Goal: Task Accomplishment & Management: Manage account settings

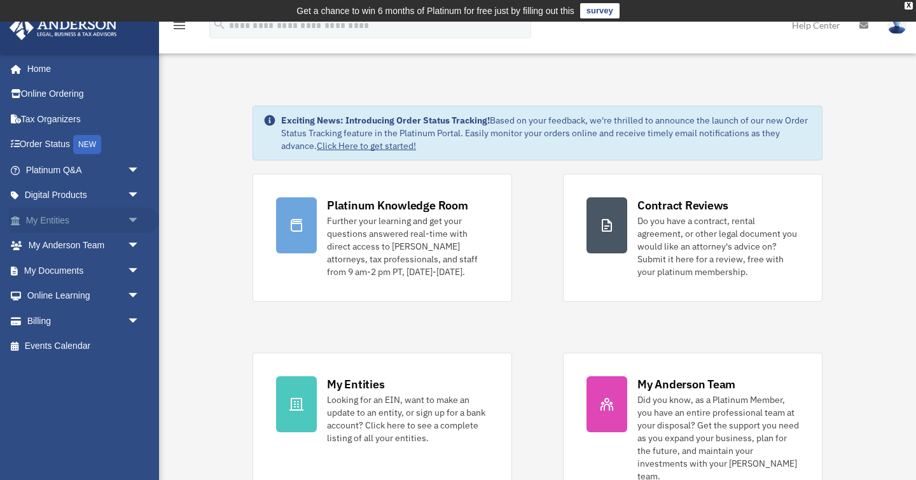
click at [104, 226] on link "My Entities arrow_drop_down" at bounding box center [84, 219] width 150 height 25
click at [118, 222] on link "My Entities arrow_drop_down" at bounding box center [84, 219] width 150 height 25
click at [131, 220] on span "arrow_drop_down" at bounding box center [139, 220] width 25 height 26
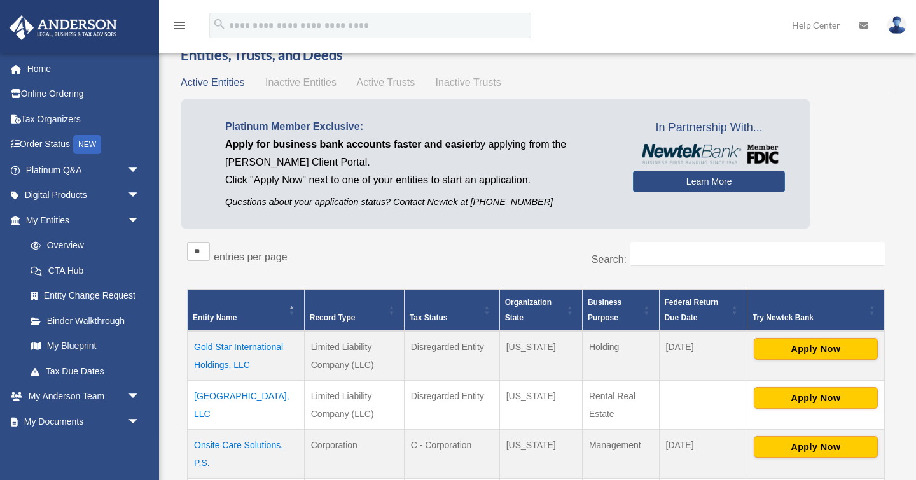
scroll to position [51, 0]
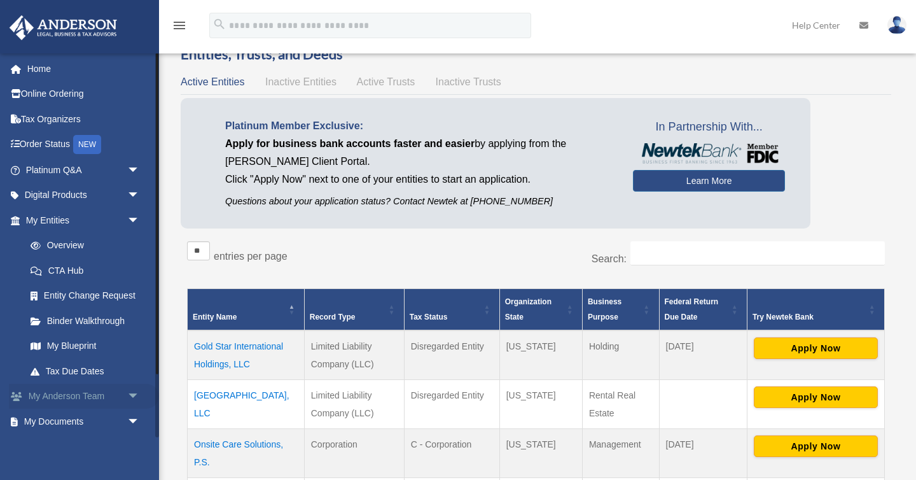
click at [134, 392] on span "arrow_drop_down" at bounding box center [139, 397] width 25 height 26
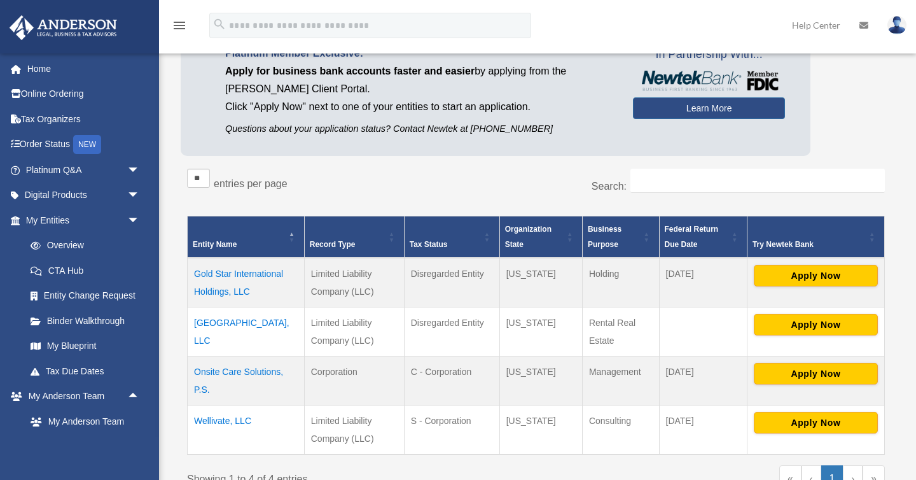
scroll to position [163, 0]
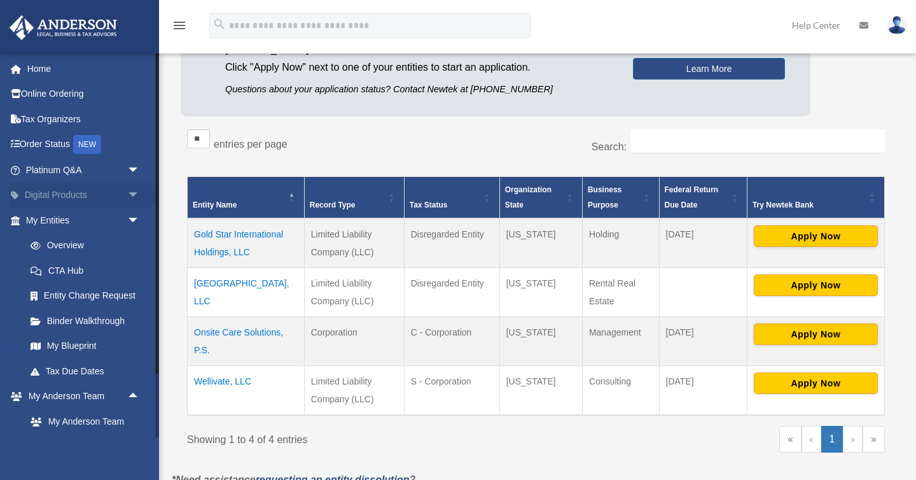
click at [134, 198] on span "arrow_drop_down" at bounding box center [139, 196] width 25 height 26
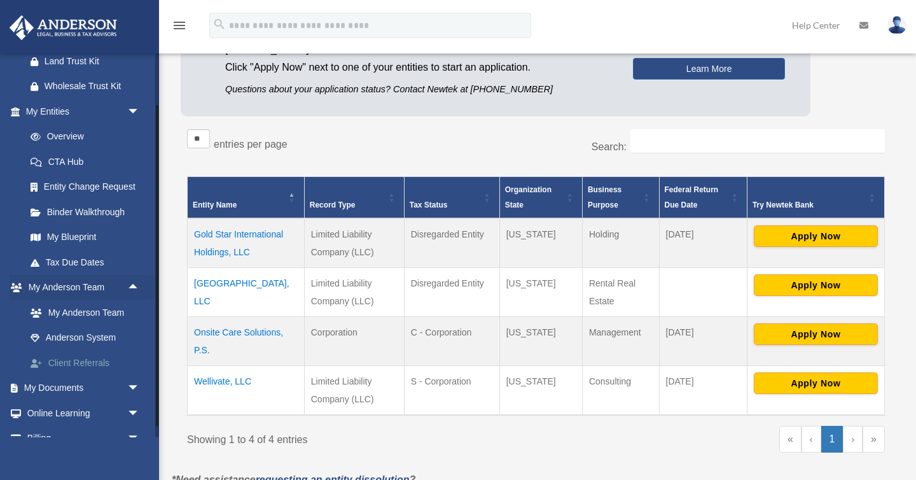
scroll to position [241, 0]
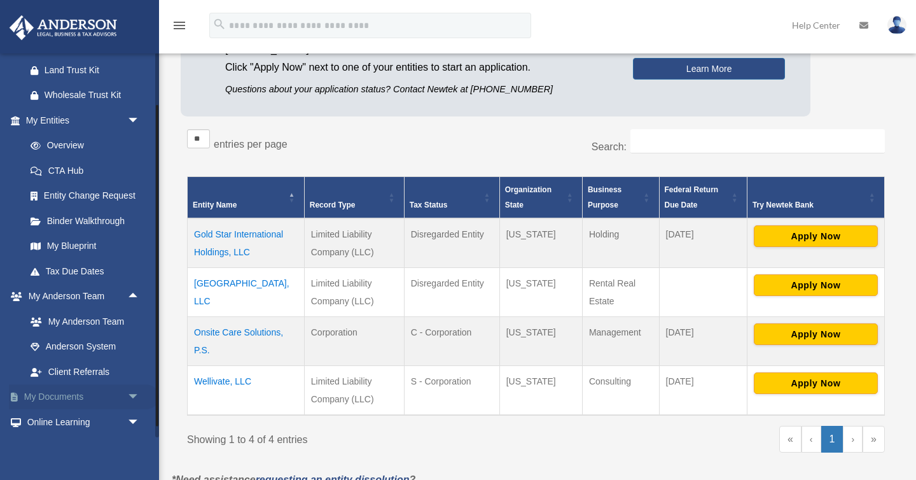
click at [100, 394] on link "My Documents arrow_drop_down" at bounding box center [84, 396] width 150 height 25
click at [132, 398] on span "arrow_drop_down" at bounding box center [139, 397] width 25 height 26
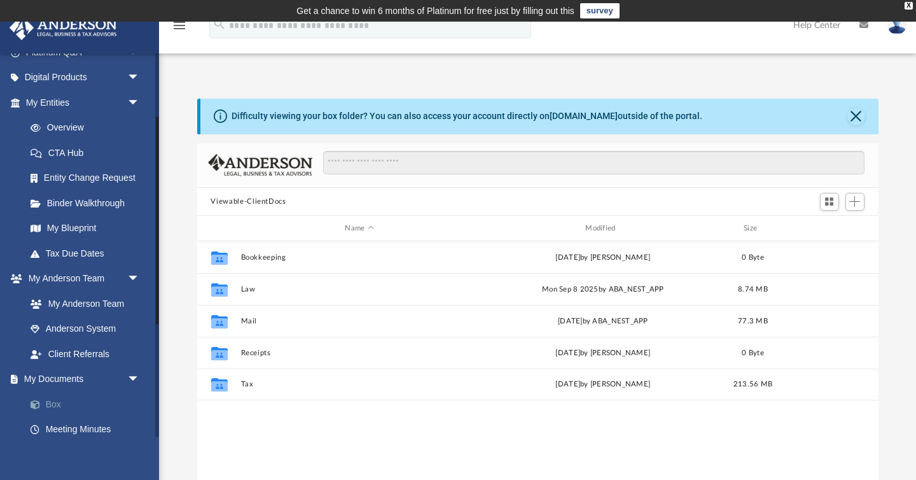
scroll to position [289, 681]
click at [66, 399] on link "Box" at bounding box center [88, 403] width 141 height 25
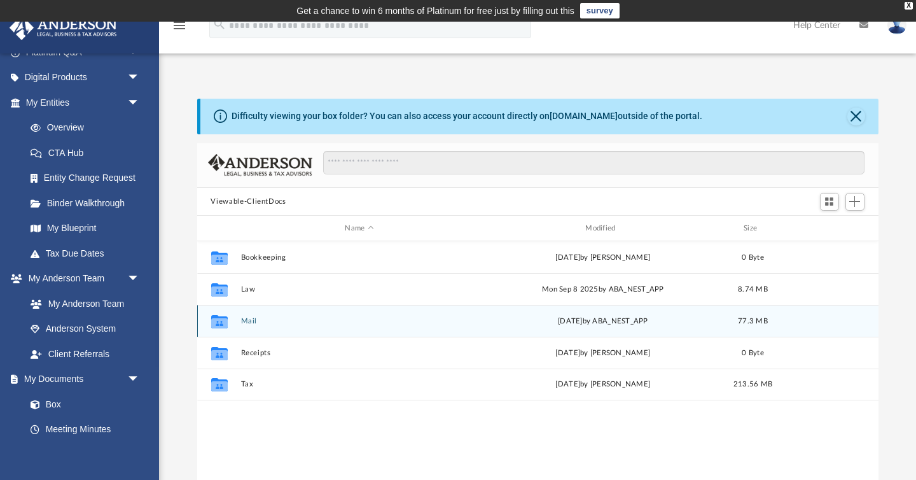
click at [246, 324] on button "Mail" at bounding box center [359, 321] width 238 height 8
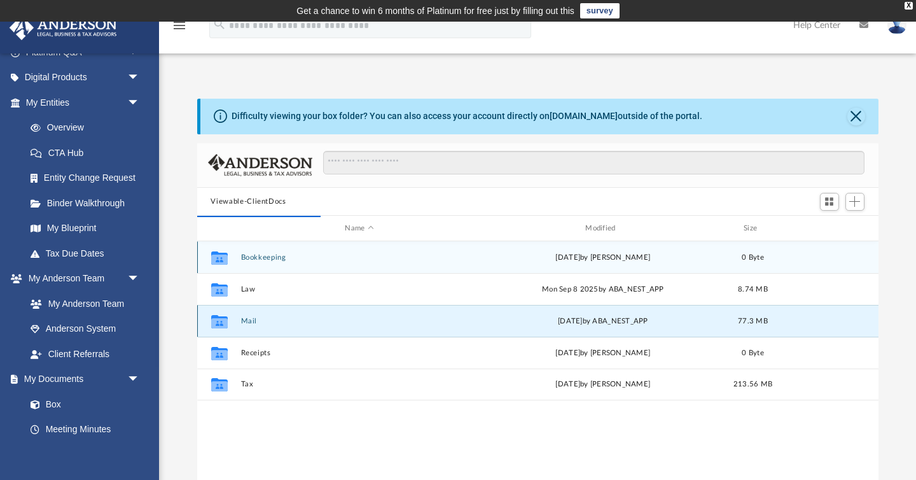
scroll to position [1, 1]
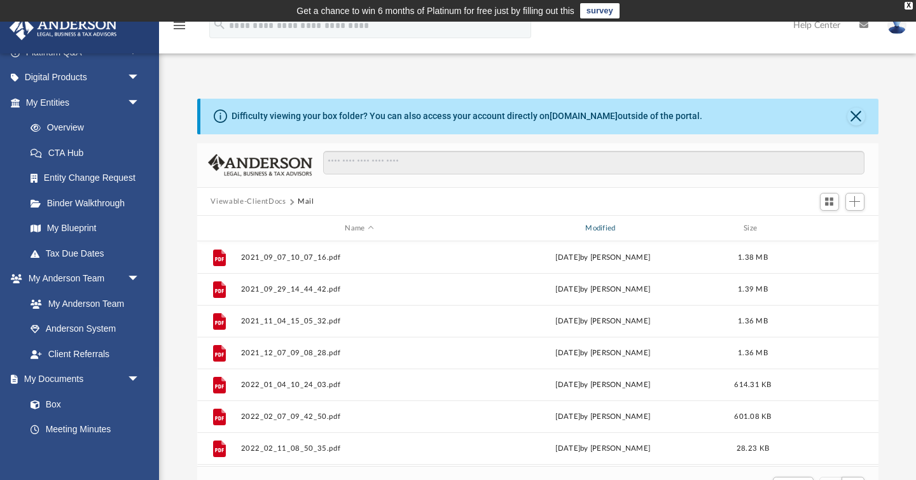
click at [613, 226] on div "Modified" at bounding box center [602, 228] width 238 height 11
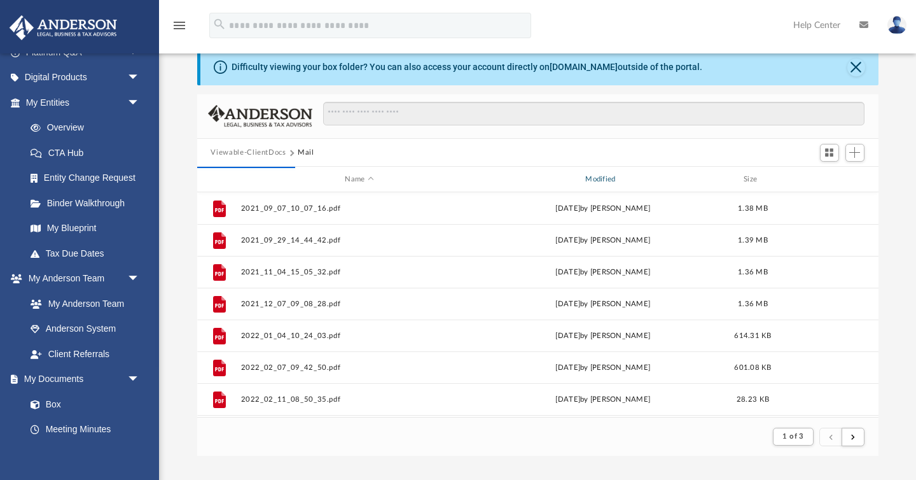
scroll to position [0, 0]
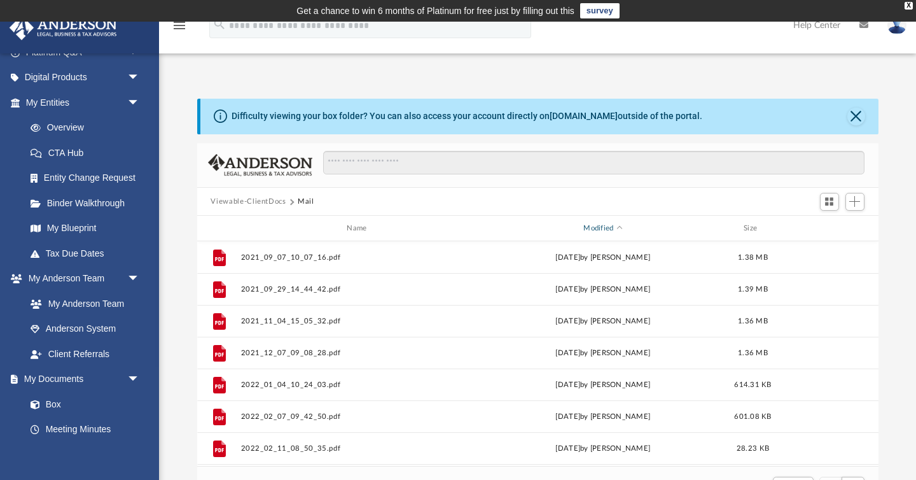
click at [602, 228] on div "Modified" at bounding box center [602, 228] width 238 height 11
click at [183, 313] on div "Difficulty viewing your box folder? You can also access your account directly o…" at bounding box center [537, 302] width 757 height 406
click at [606, 233] on div "Modified" at bounding box center [602, 228] width 238 height 11
click at [176, 284] on div "Difficulty viewing your box folder? You can also access your account directly o…" at bounding box center [537, 302] width 757 height 406
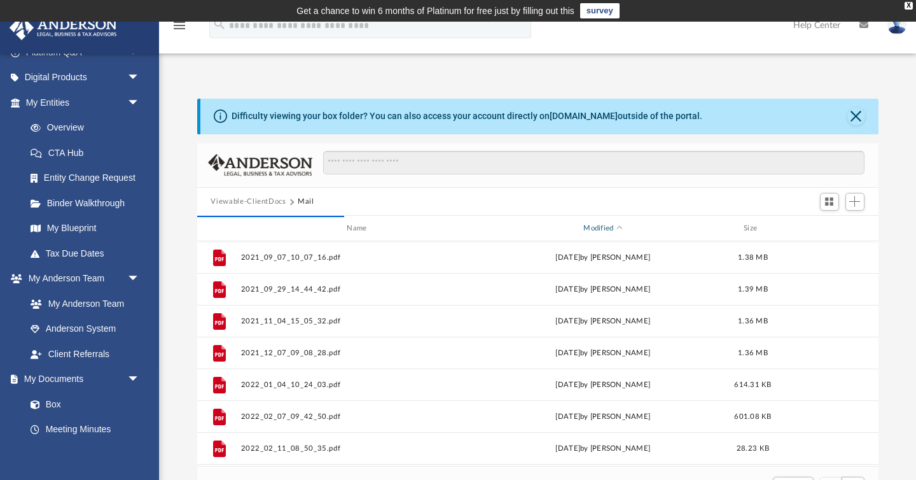
click at [593, 228] on div "Modified" at bounding box center [602, 228] width 238 height 11
click at [595, 231] on div "Modified" at bounding box center [602, 228] width 238 height 11
click at [606, 228] on div "Modified" at bounding box center [602, 228] width 238 height 11
click at [606, 233] on div "Modified" at bounding box center [602, 228] width 238 height 11
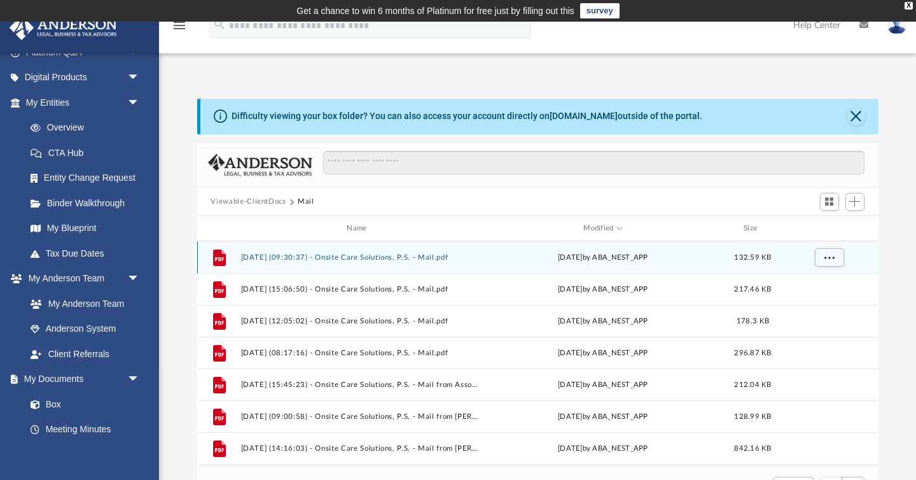
click at [343, 254] on button "2025.09.26 (09:30:37) - Onsite Care Solutions, P.S. - Mail.pdf" at bounding box center [359, 257] width 238 height 8
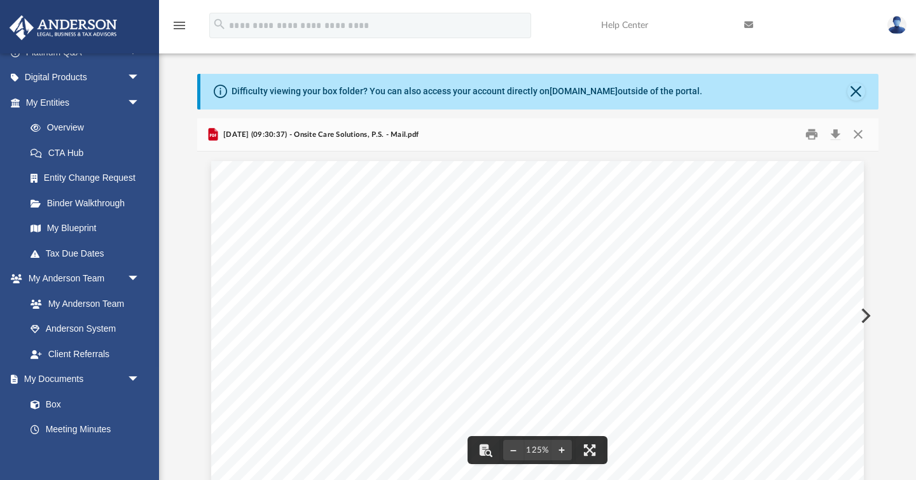
click at [864, 312] on button "Preview" at bounding box center [864, 316] width 28 height 36
click at [865, 313] on button "Preview" at bounding box center [864, 316] width 28 height 36
click at [211, 318] on button "Preview" at bounding box center [211, 316] width 28 height 36
click at [210, 311] on button "Preview" at bounding box center [211, 316] width 28 height 36
click at [904, 30] on link at bounding box center [897, 25] width 38 height 56
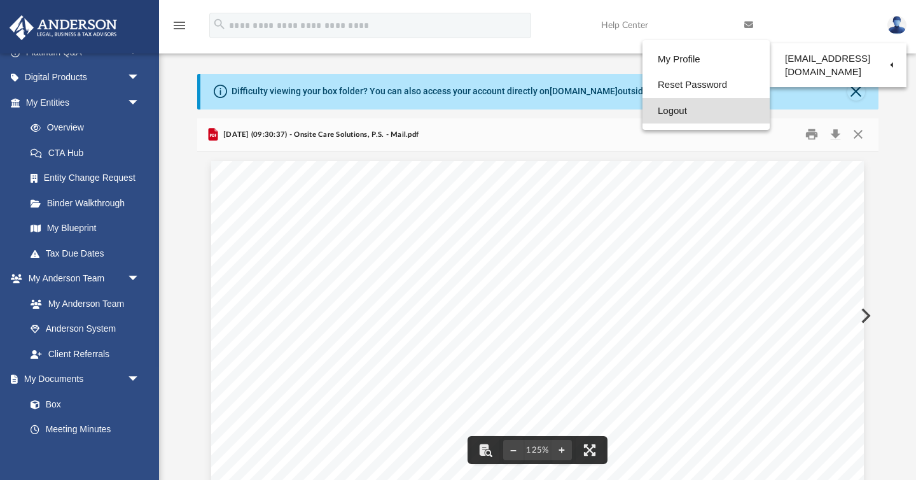
click at [712, 109] on link "Logout" at bounding box center [705, 111] width 127 height 26
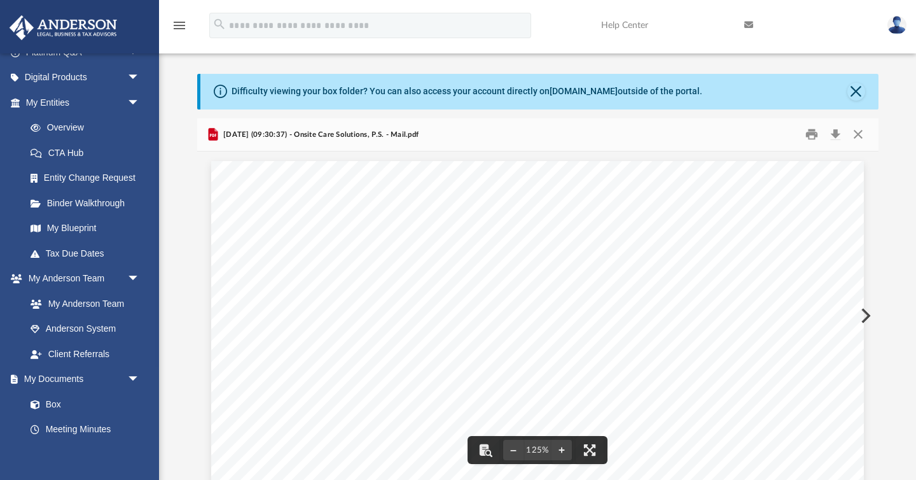
click at [892, 228] on div "Difficulty viewing your box folder? You can also access your account directly o…" at bounding box center [537, 277] width 757 height 406
